Goal: Navigation & Orientation: Find specific page/section

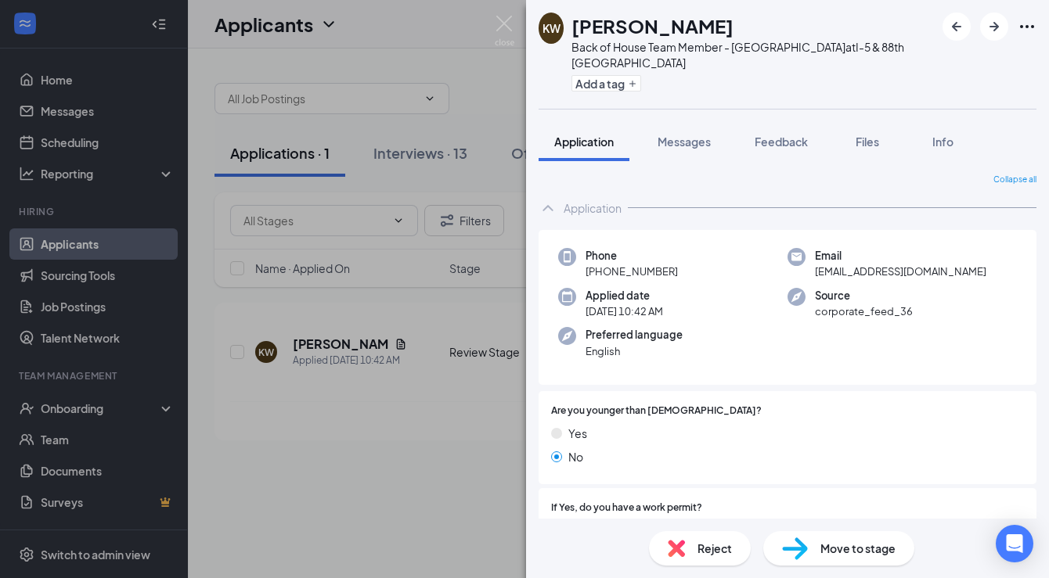
click at [301, 542] on div "KW Kaitlynn Walker Back of House Team Member - Marysville at I-5 & 88th Marysvi…" at bounding box center [524, 289] width 1049 height 578
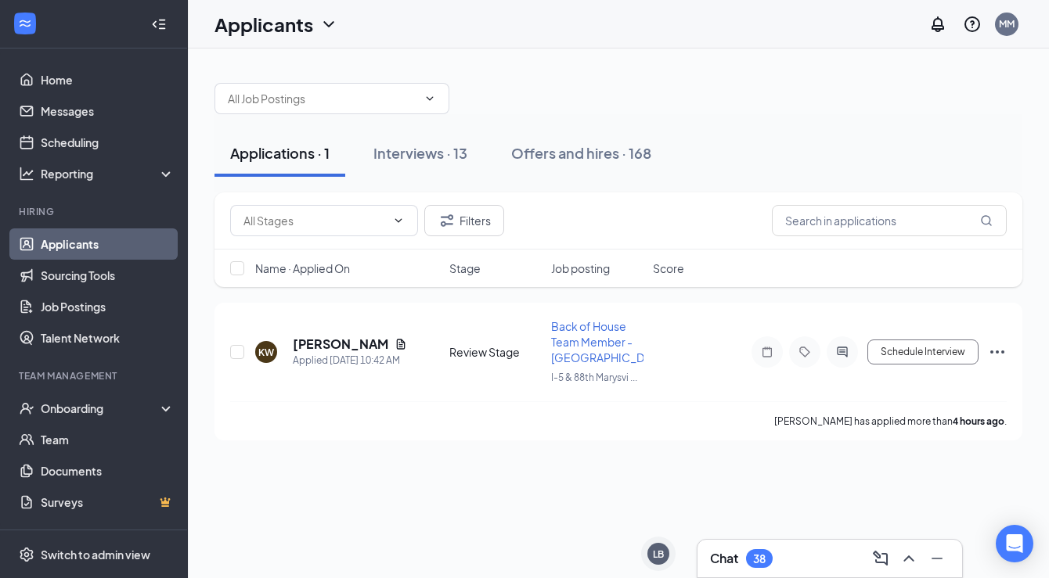
click at [283, 168] on button "Applications · 1" at bounding box center [279, 153] width 131 height 47
click at [427, 149] on div "Interviews · 13" at bounding box center [420, 153] width 94 height 20
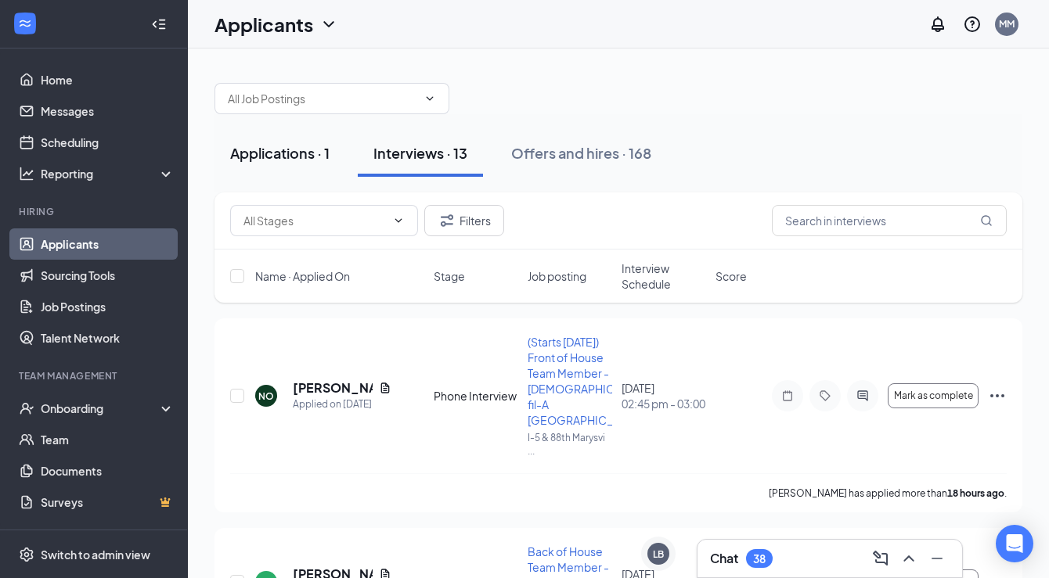
click at [283, 142] on button "Applications · 1" at bounding box center [279, 153] width 131 height 47
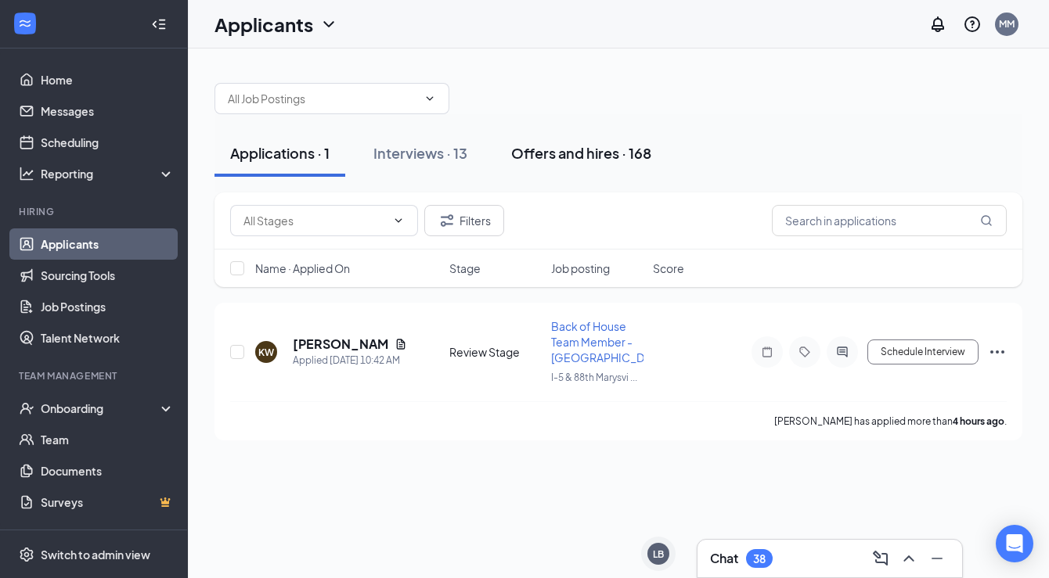
click at [593, 164] on button "Offers and hires · 168" at bounding box center [580, 153] width 171 height 47
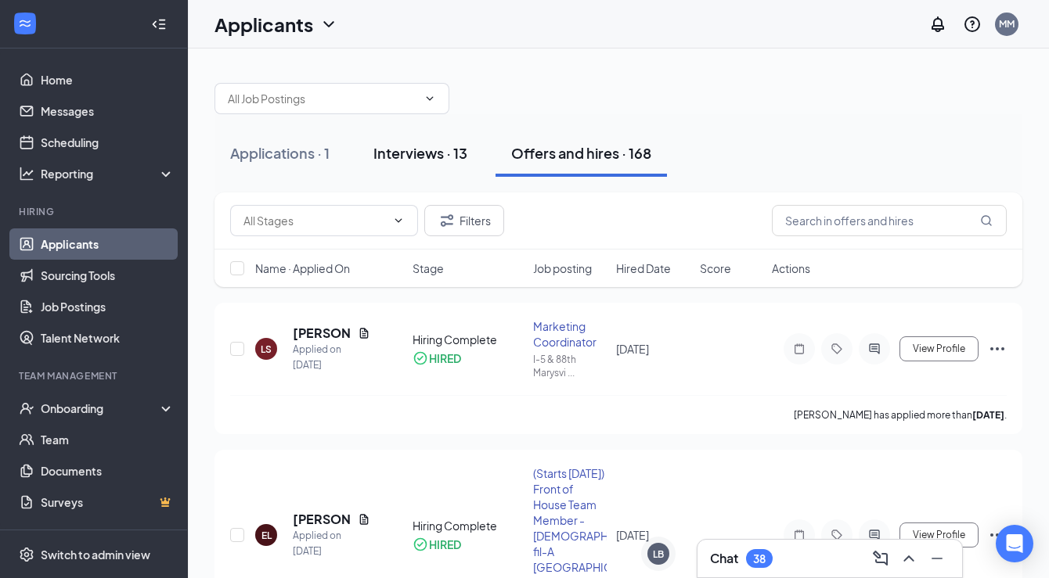
click at [423, 157] on div "Interviews · 13" at bounding box center [420, 153] width 94 height 20
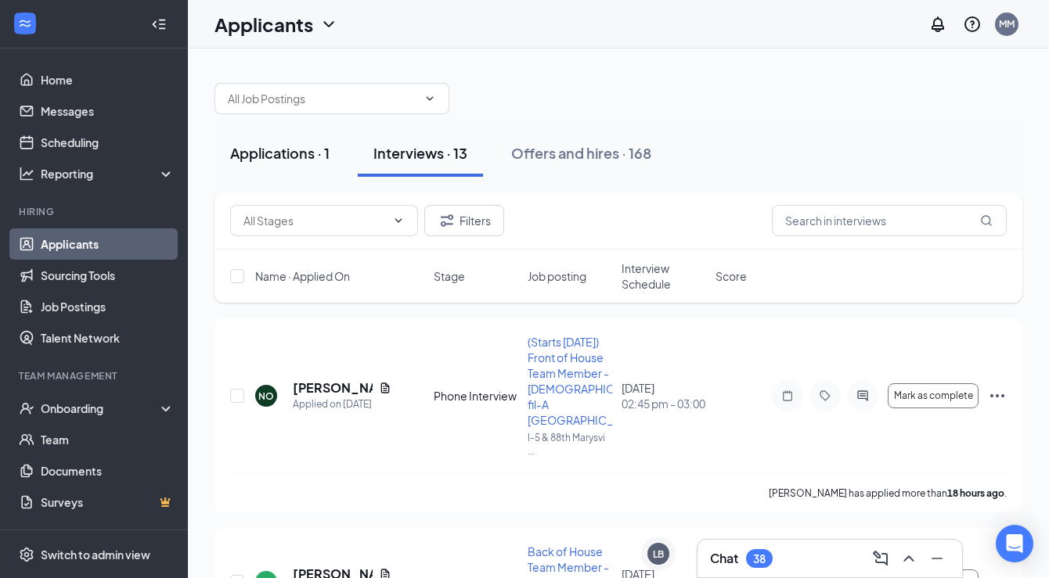
click at [250, 163] on button "Applications · 1" at bounding box center [279, 153] width 131 height 47
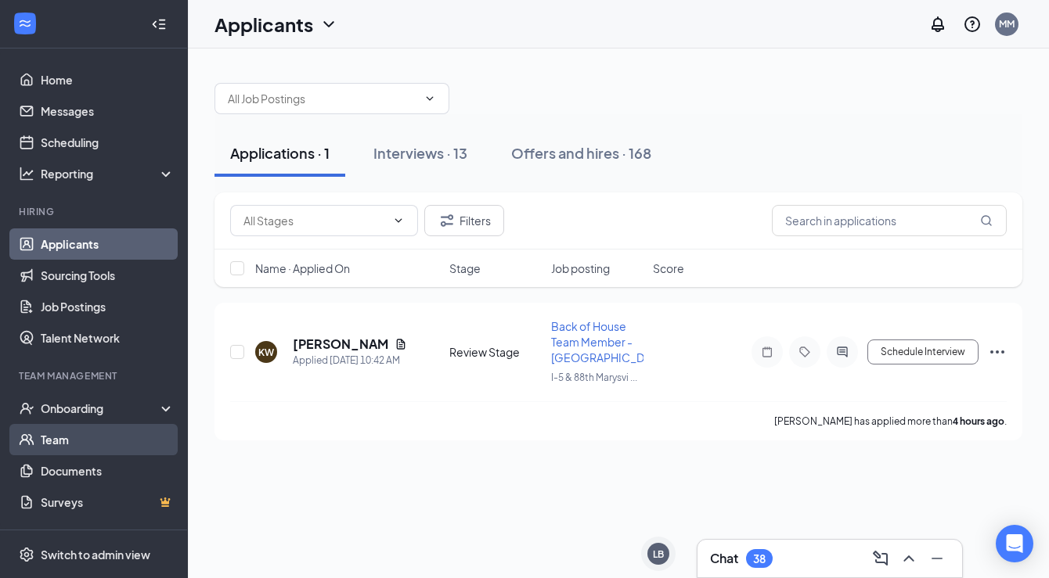
click at [64, 434] on link "Team" at bounding box center [108, 439] width 134 height 31
